Goal: Task Accomplishment & Management: Manage account settings

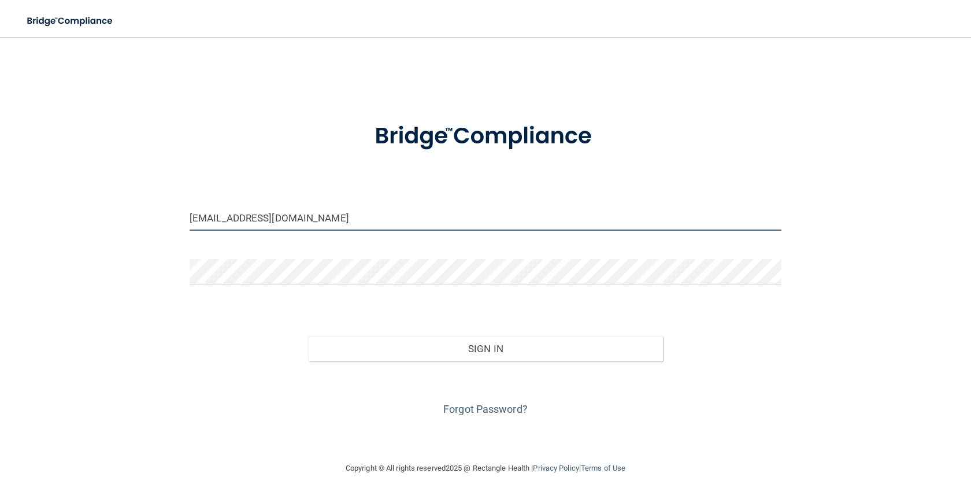
click at [216, 226] on input "[EMAIL_ADDRESS][DOMAIN_NAME]" at bounding box center [486, 218] width 592 height 26
drag, startPoint x: 311, startPoint y: 226, endPoint x: 91, endPoint y: 220, distance: 220.3
click at [91, 220] on div "yraid0810@gmail.com Invalid email/password. You don't have permission to access…" at bounding box center [485, 249] width 925 height 401
type input "[EMAIL_ADDRESS][DOMAIN_NAME]"
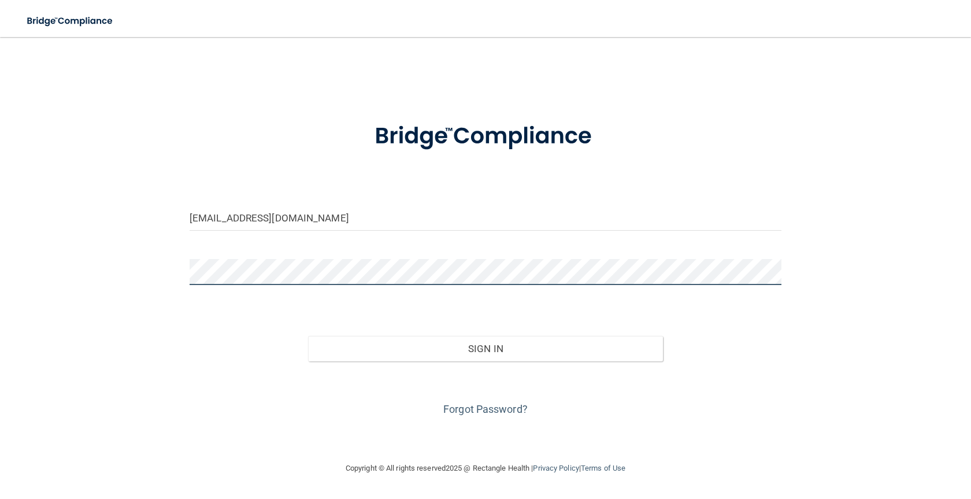
click at [308, 336] on button "Sign In" at bounding box center [485, 348] width 355 height 25
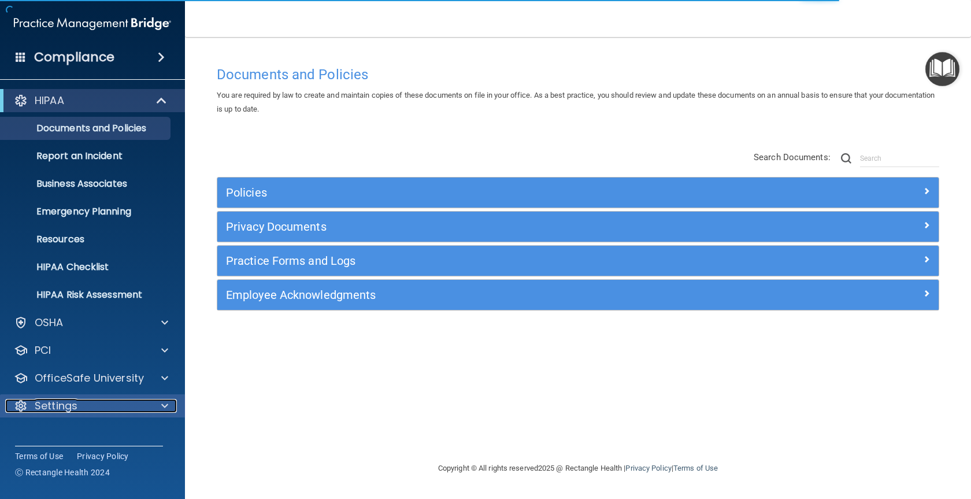
click at [65, 399] on p "Settings" at bounding box center [56, 406] width 43 height 14
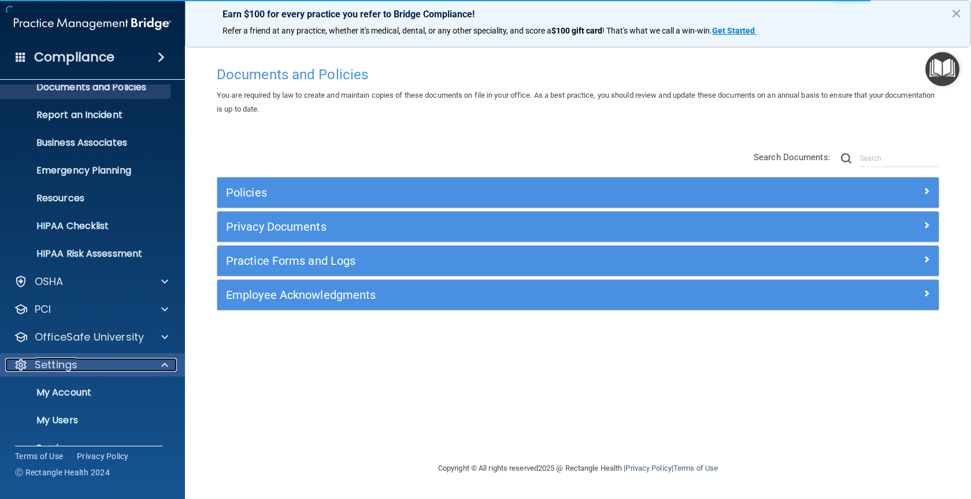
scroll to position [92, 0]
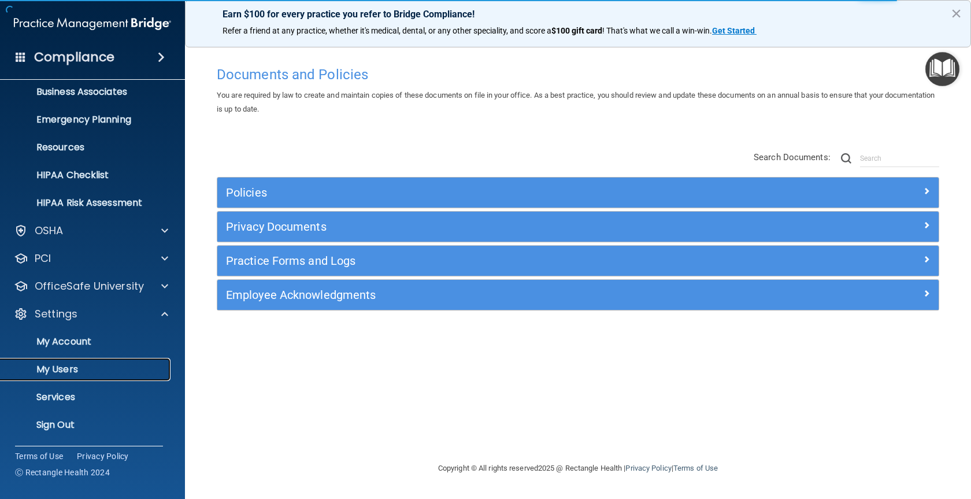
click at [80, 372] on p "My Users" at bounding box center [87, 370] width 158 height 12
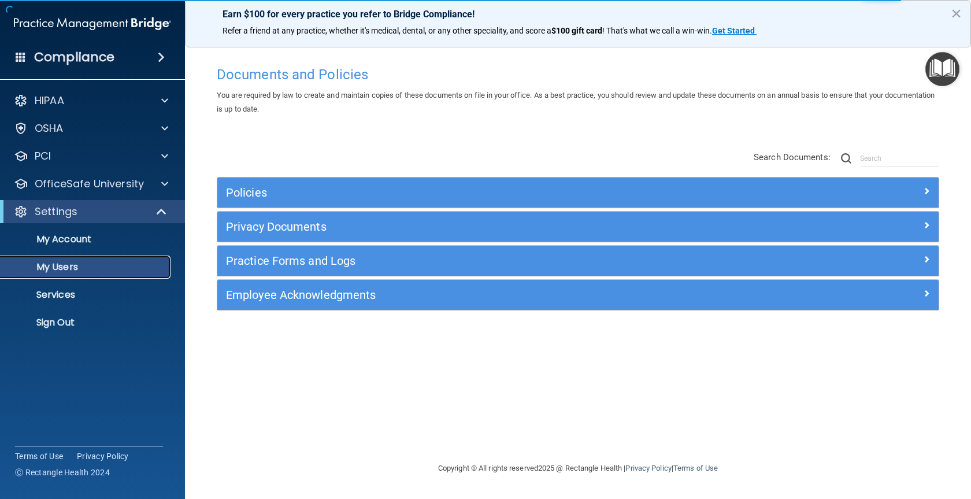
click at [105, 265] on p "My Users" at bounding box center [87, 267] width 158 height 12
select select "20"
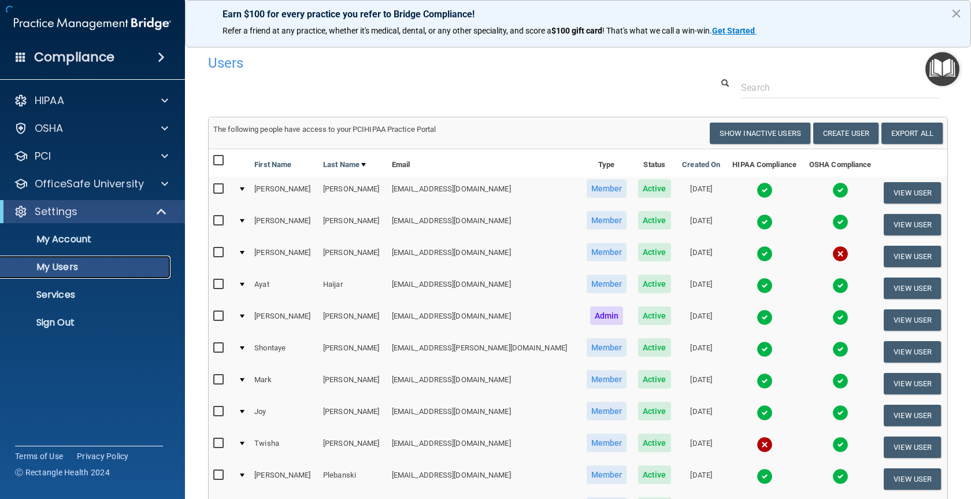
click at [62, 268] on p "My Users" at bounding box center [87, 267] width 158 height 12
click at [832, 258] on img at bounding box center [840, 254] width 16 height 16
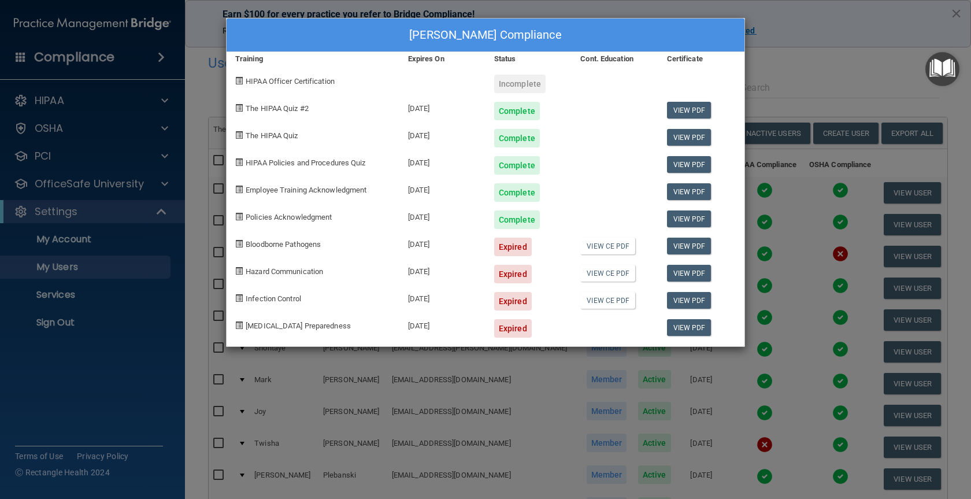
click at [768, 37] on div "Jeffery Foltz's Compliance Training Expires On Status Cont. Education Certifica…" at bounding box center [485, 249] width 971 height 499
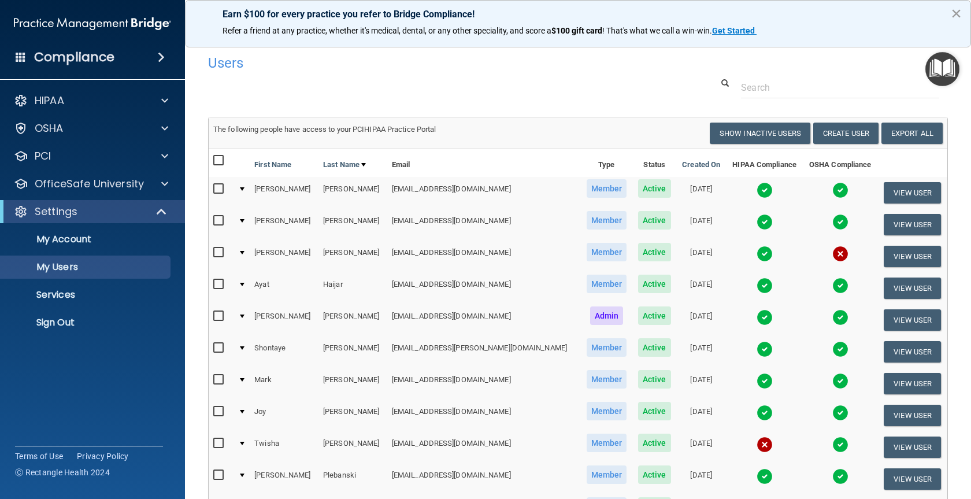
click at [951, 14] on button "×" at bounding box center [956, 13] width 11 height 18
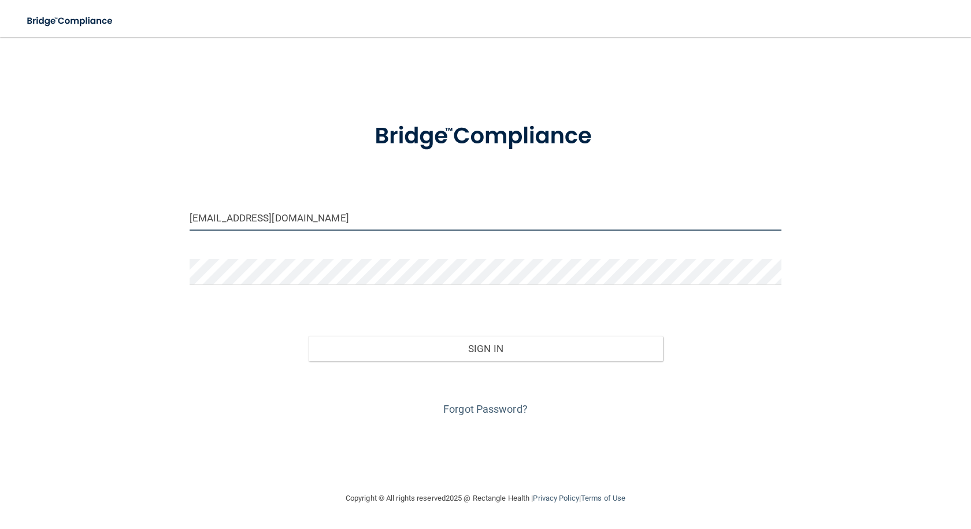
drag, startPoint x: 278, startPoint y: 213, endPoint x: 173, endPoint y: 213, distance: 105.2
click at [173, 213] on div "[EMAIL_ADDRESS][DOMAIN_NAME] Invalid email/password. You don't have permission …" at bounding box center [485, 264] width 925 height 431
click at [317, 210] on input "[EMAIL_ADDRESS][DOMAIN_NAME]" at bounding box center [486, 218] width 592 height 26
drag, startPoint x: 318, startPoint y: 218, endPoint x: 172, endPoint y: 220, distance: 146.2
click at [172, 220] on div "[EMAIL_ADDRESS][DOMAIN_NAME] Invalid email/password. You don't have permission …" at bounding box center [485, 264] width 925 height 431
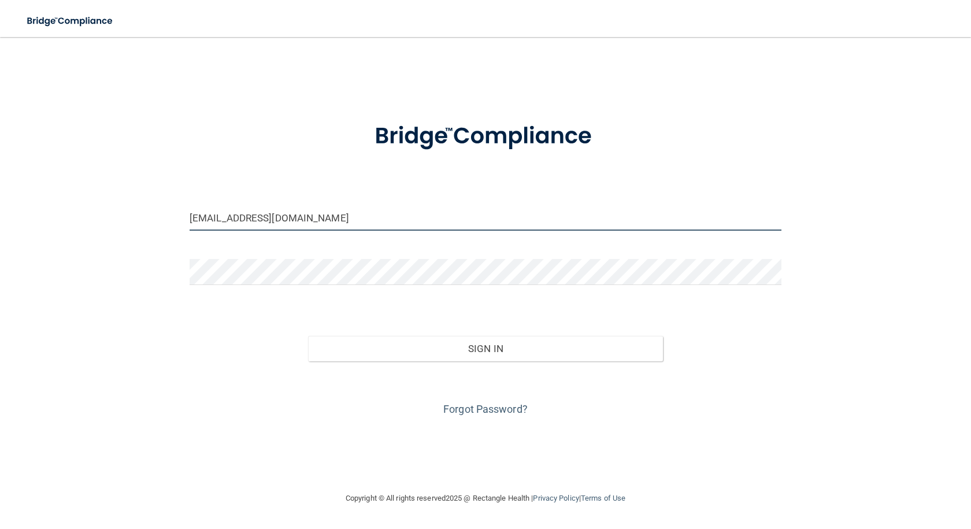
type input "[EMAIL_ADDRESS][DOMAIN_NAME]"
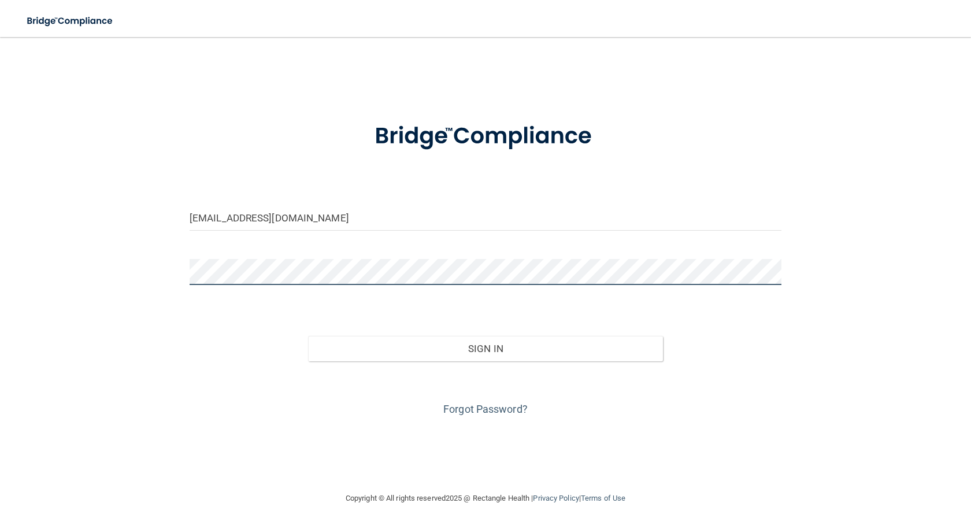
click at [308, 336] on button "Sign In" at bounding box center [485, 348] width 355 height 25
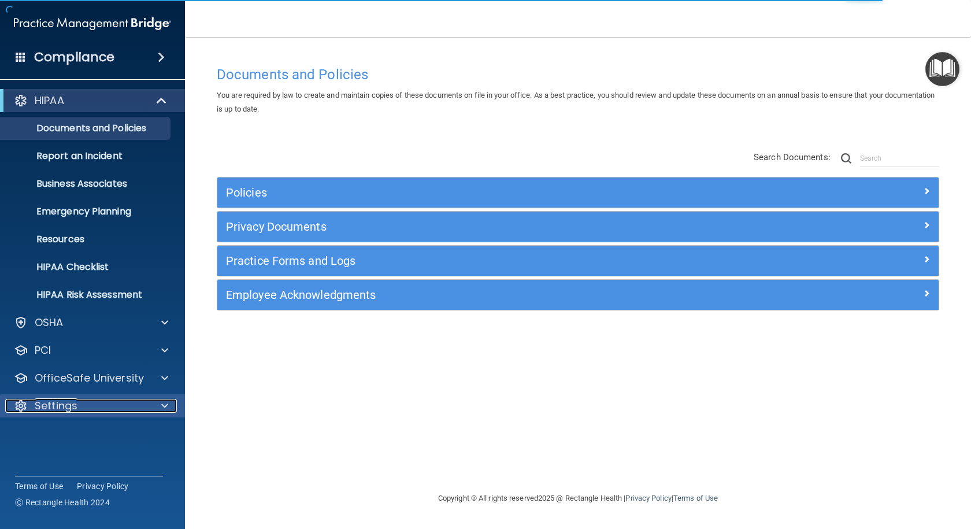
click at [75, 410] on p "Settings" at bounding box center [56, 406] width 43 height 14
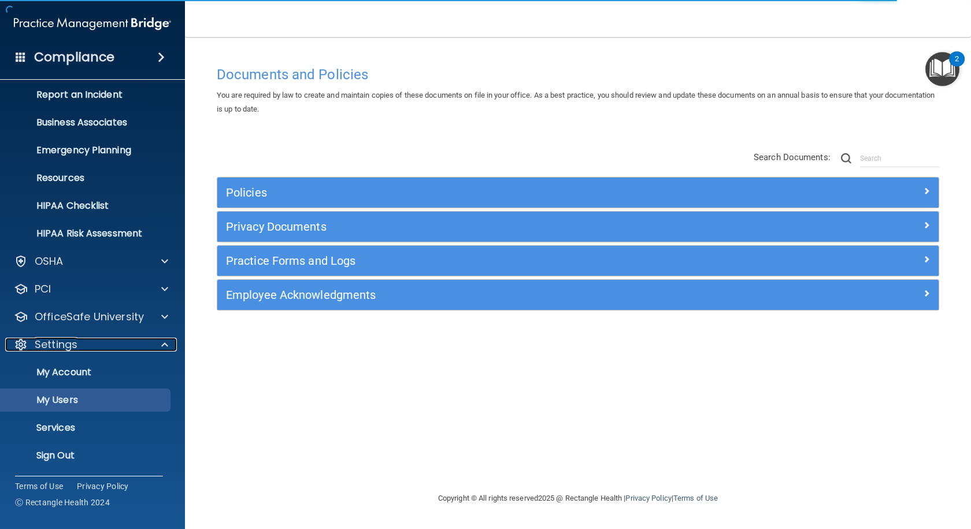
scroll to position [62, 0]
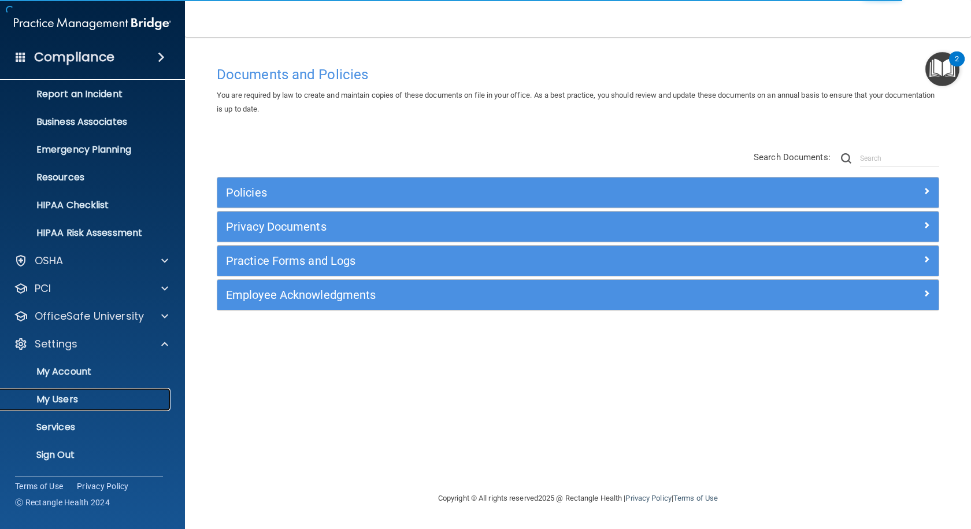
click at [79, 399] on p "My Users" at bounding box center [87, 400] width 158 height 12
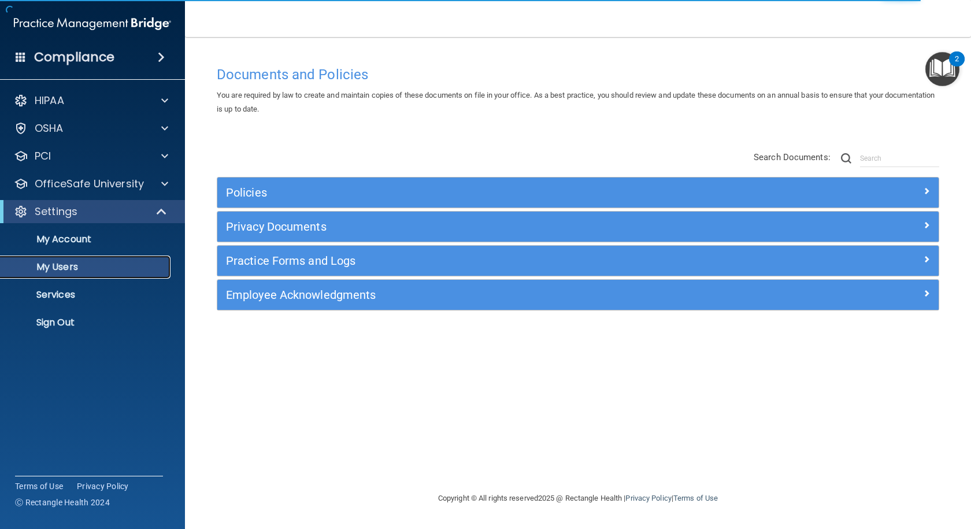
click at [78, 273] on link "My Users" at bounding box center [79, 266] width 182 height 23
select select "20"
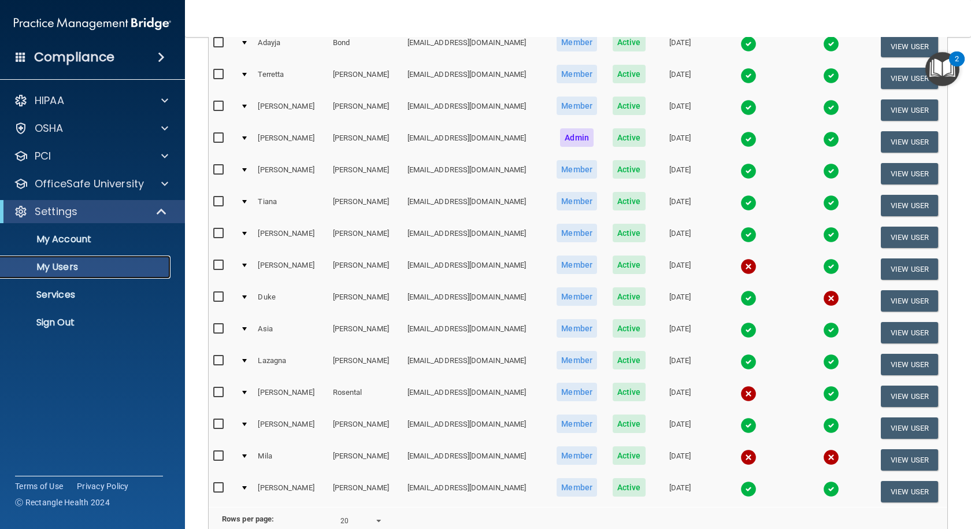
scroll to position [173, 0]
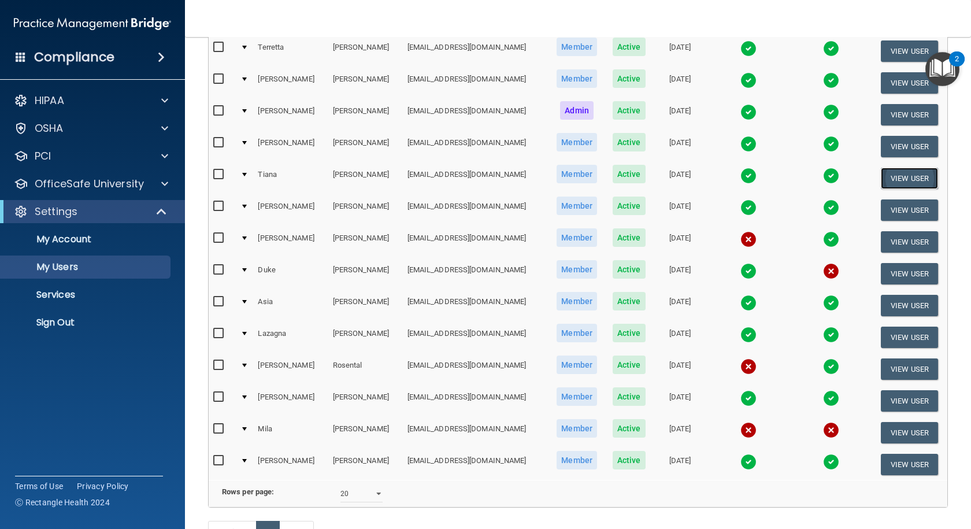
click at [894, 174] on button "View User" at bounding box center [909, 178] width 57 height 21
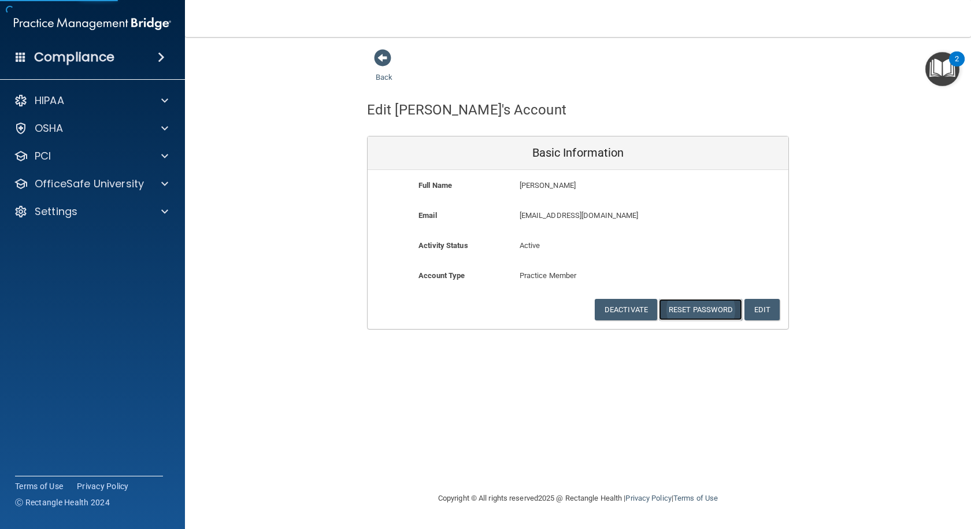
click at [694, 314] on button "Reset Password" at bounding box center [700, 309] width 83 height 21
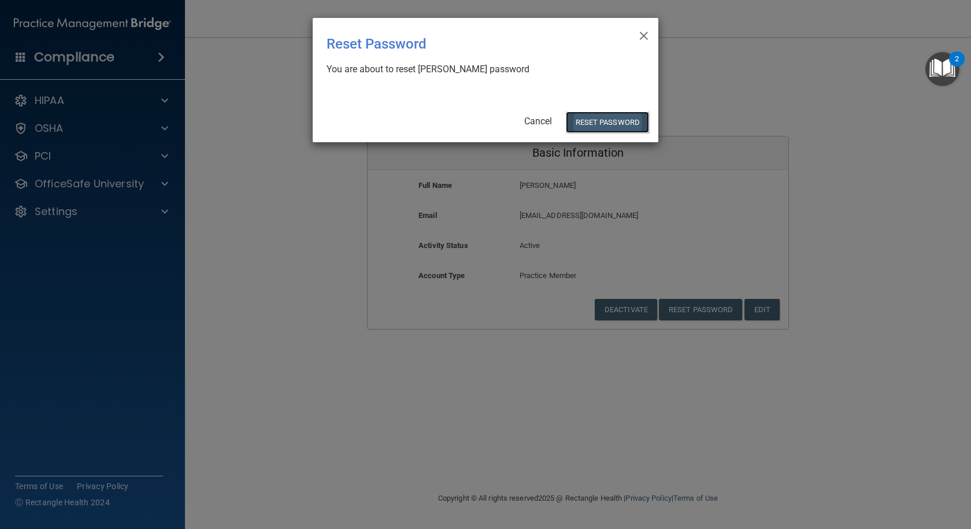
click at [593, 125] on button "Reset Password" at bounding box center [607, 122] width 83 height 21
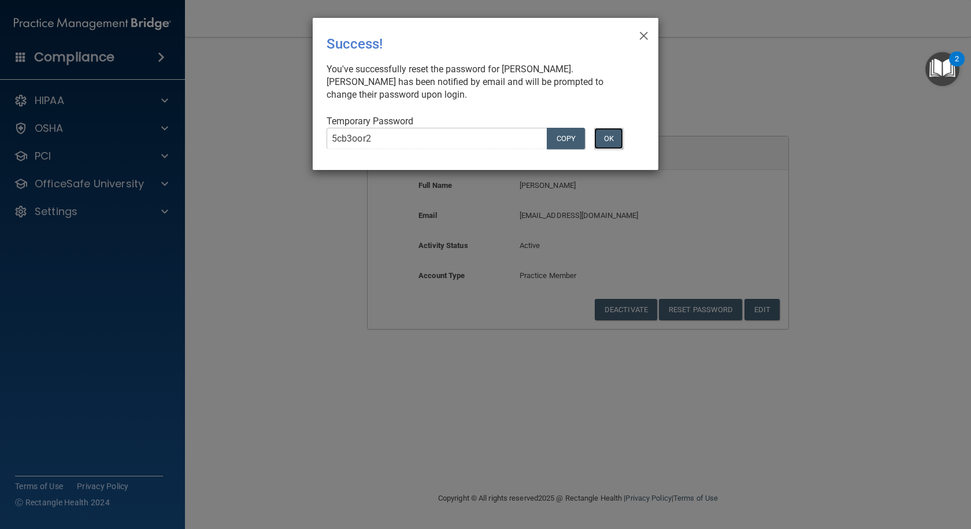
click at [607, 135] on button "OK" at bounding box center [608, 138] width 29 height 21
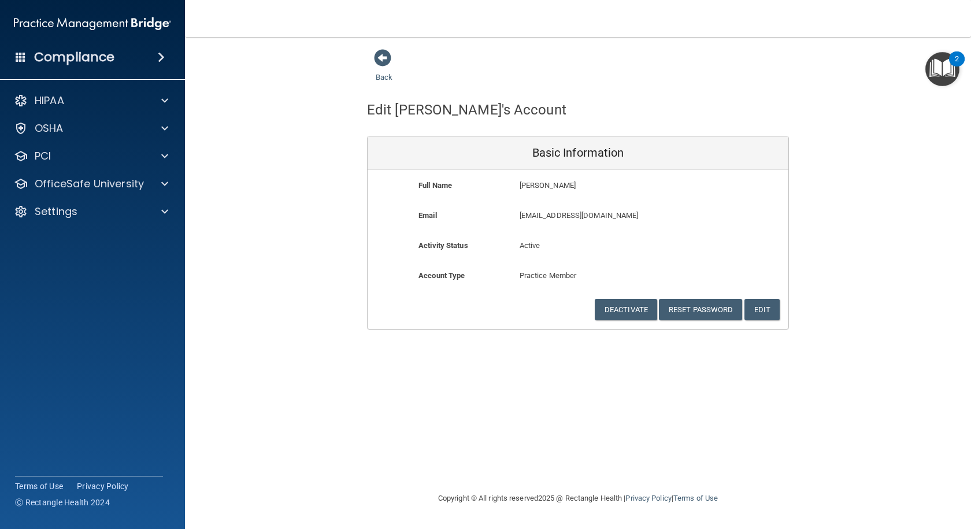
click at [759, 384] on div "Back Edit [PERSON_NAME]'s Account Basic Information Full Name [PERSON_NAME] [PE…" at bounding box center [578, 264] width 740 height 431
click at [385, 54] on span at bounding box center [382, 57] width 17 height 17
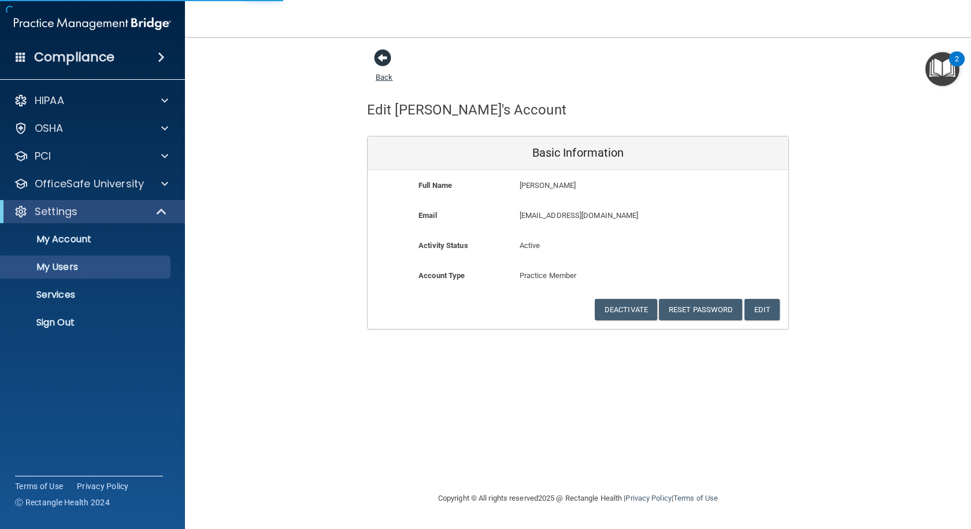
select select "20"
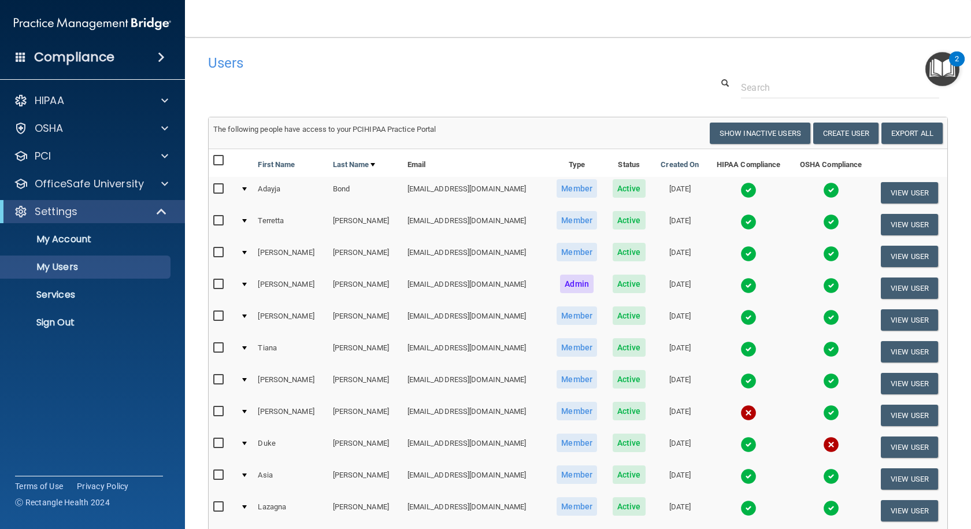
click at [451, 95] on div at bounding box center [577, 87] width 757 height 21
click at [51, 319] on p "Sign Out" at bounding box center [87, 323] width 158 height 12
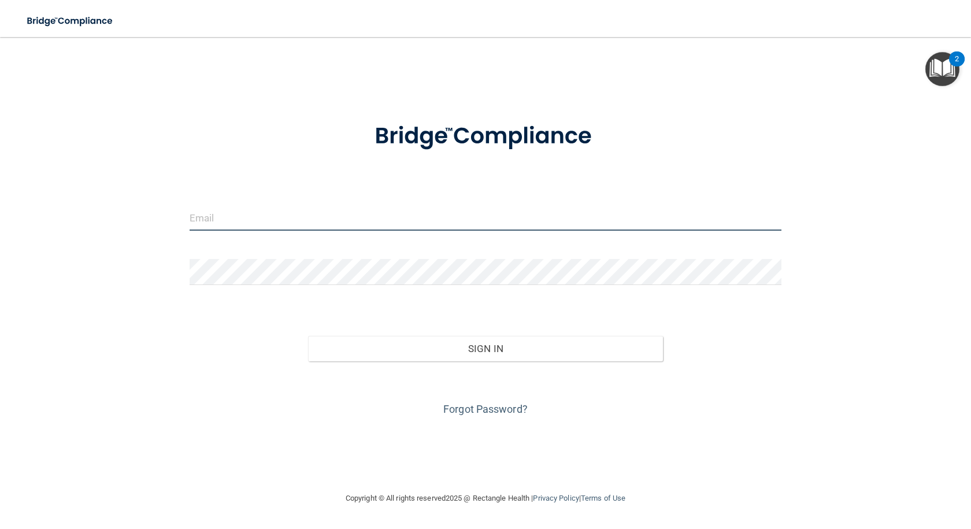
type input "[EMAIL_ADDRESS][DOMAIN_NAME]"
